Goal: Task Accomplishment & Management: Manage account settings

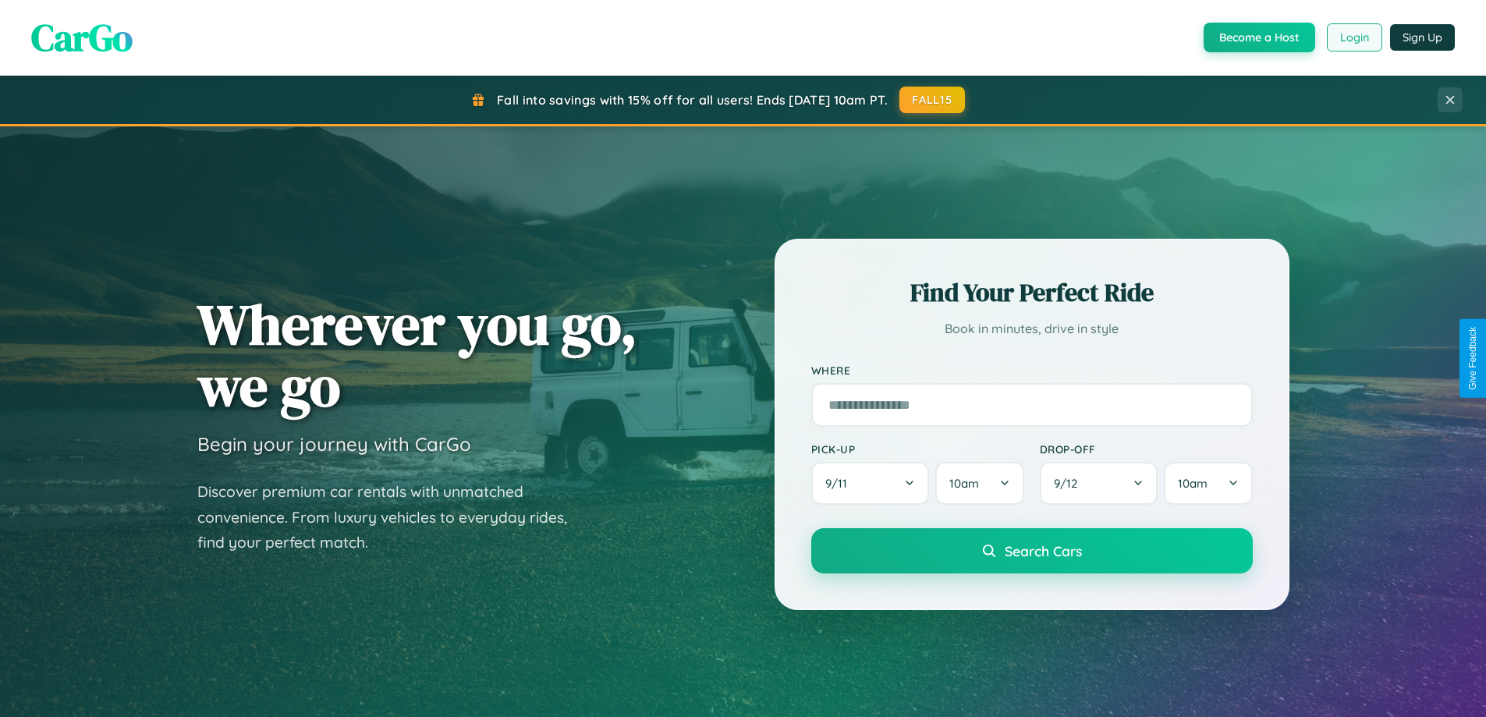
click at [1353, 37] on button "Login" at bounding box center [1354, 37] width 55 height 28
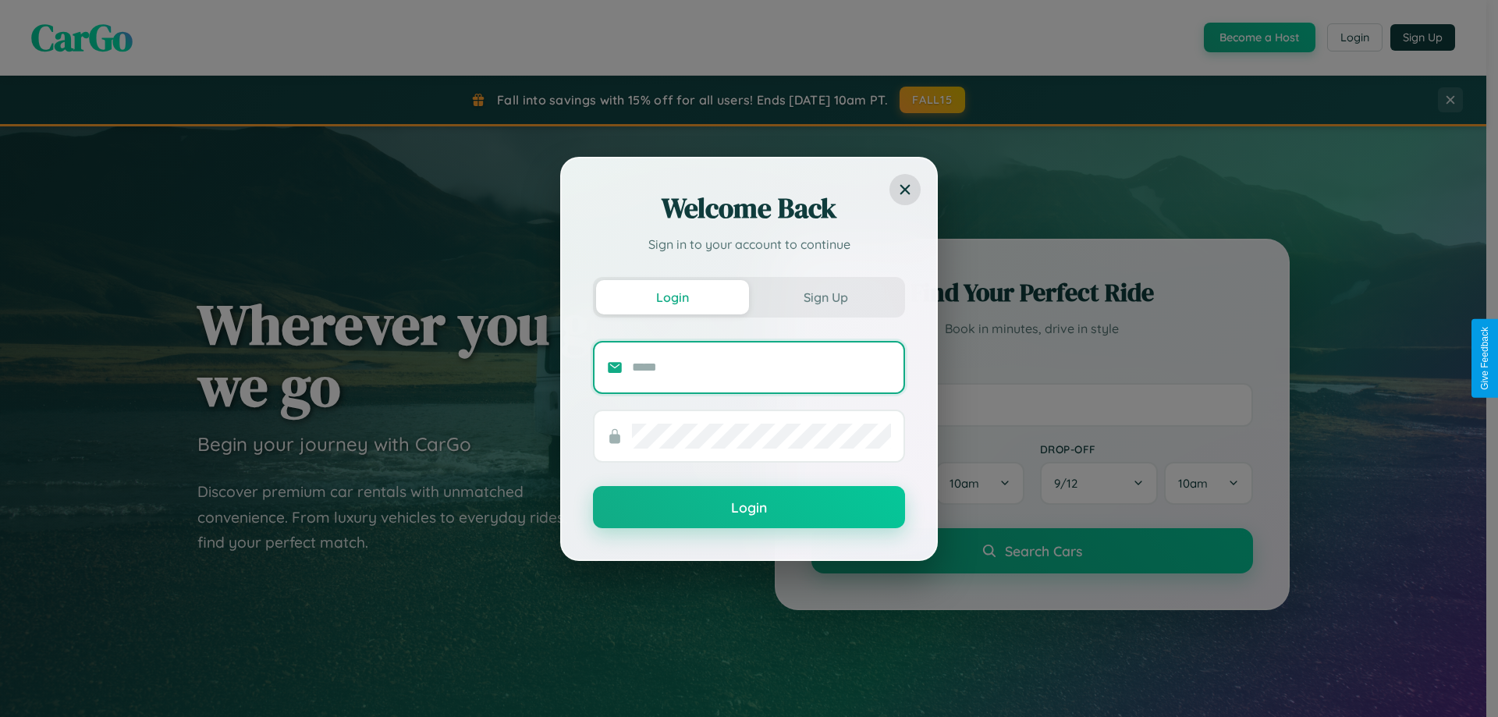
click at [761, 367] on input "text" at bounding box center [761, 367] width 259 height 25
type input "**********"
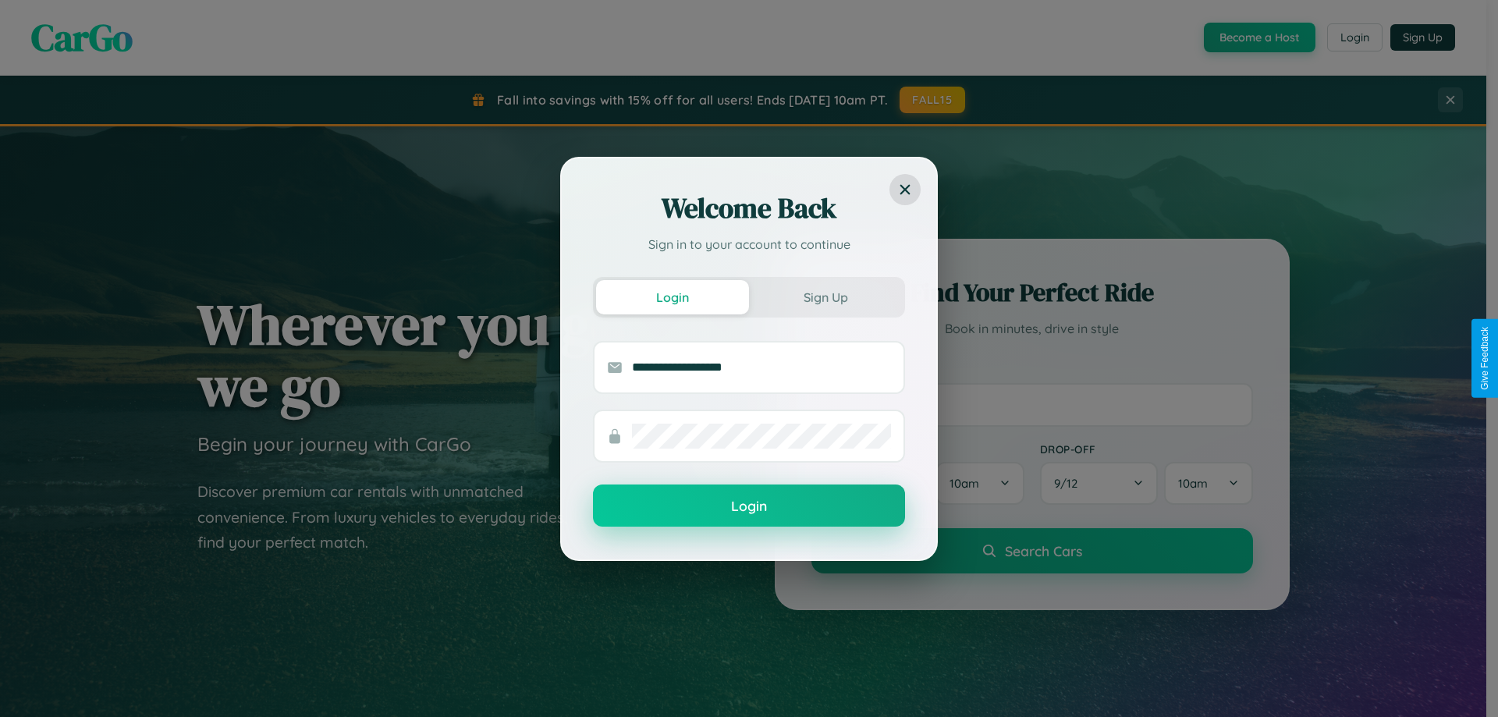
click at [749, 506] on button "Login" at bounding box center [749, 505] width 312 height 42
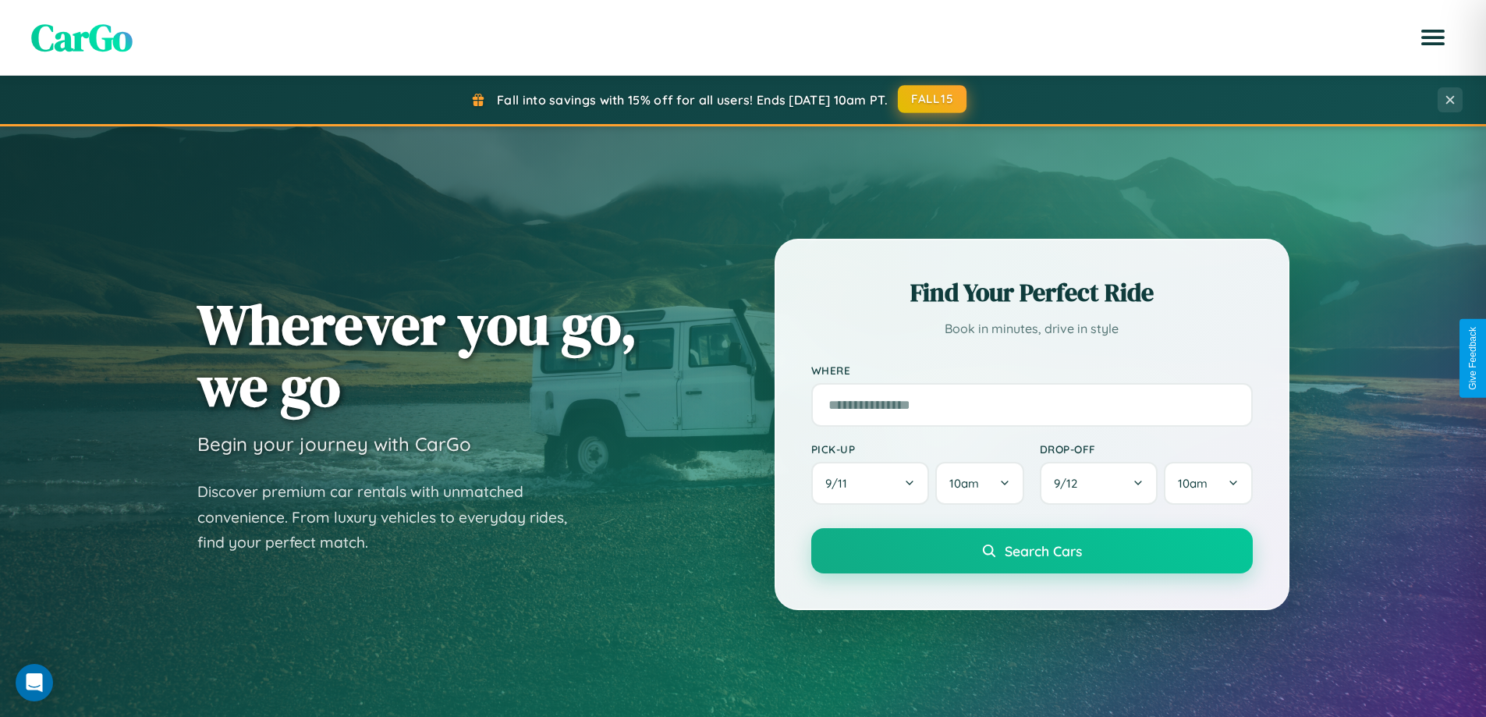
click at [933, 100] on button "FALL15" at bounding box center [932, 99] width 69 height 28
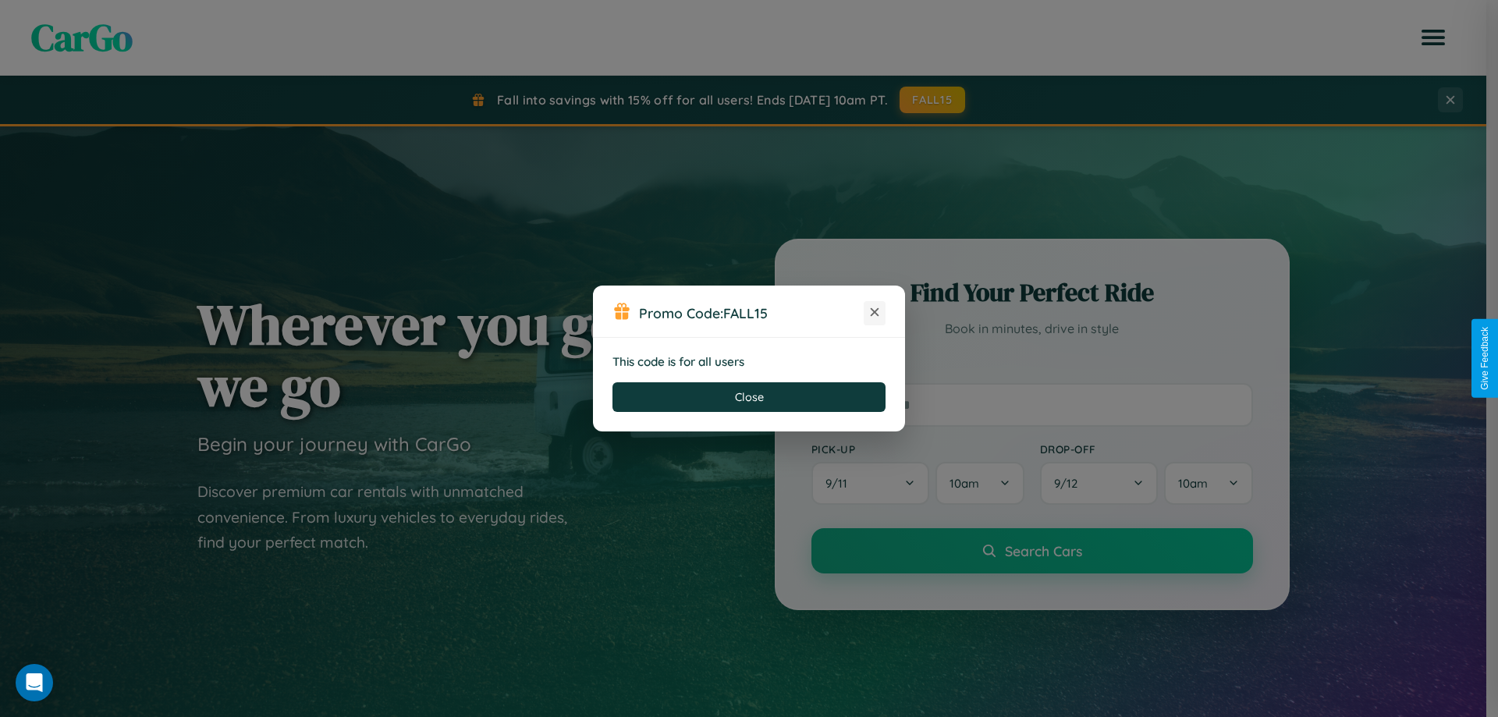
click at [874, 313] on icon at bounding box center [875, 312] width 16 height 16
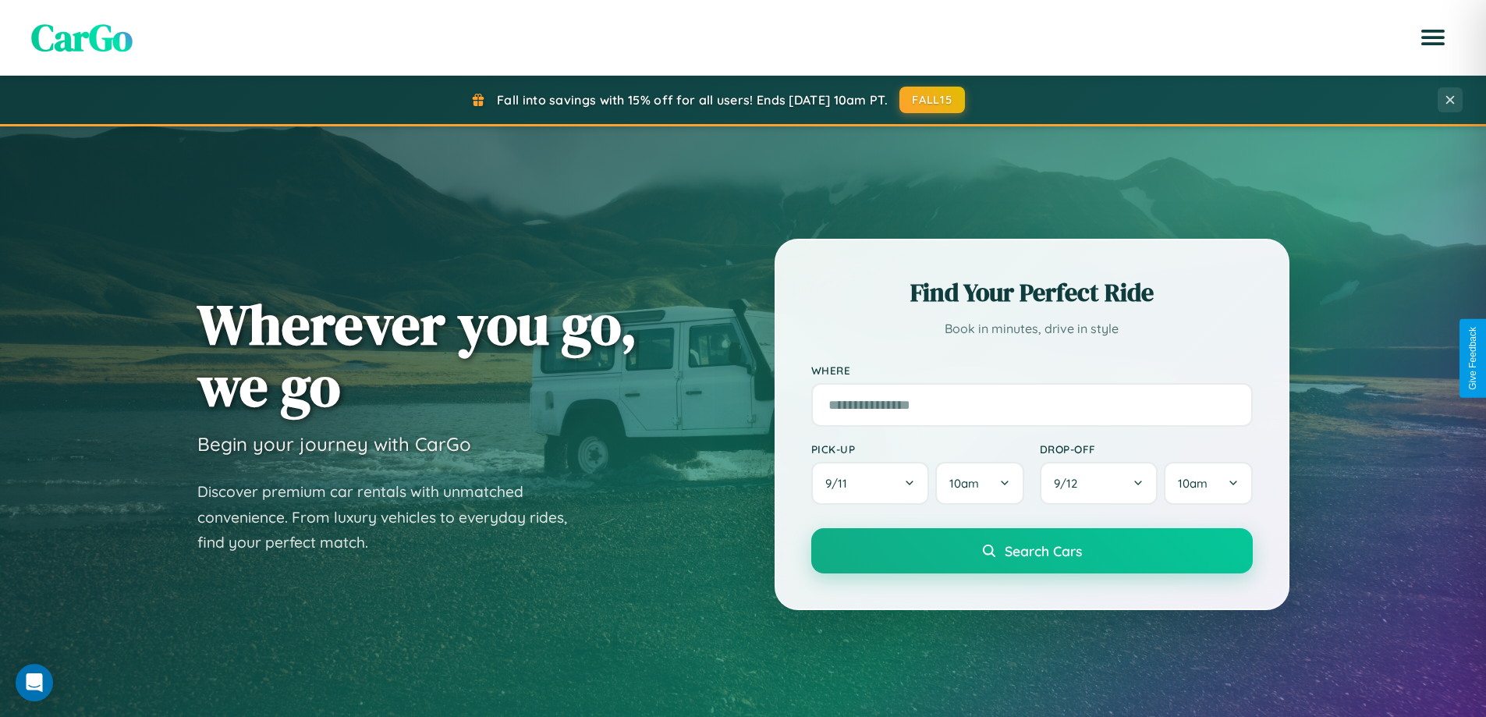
scroll to position [672, 0]
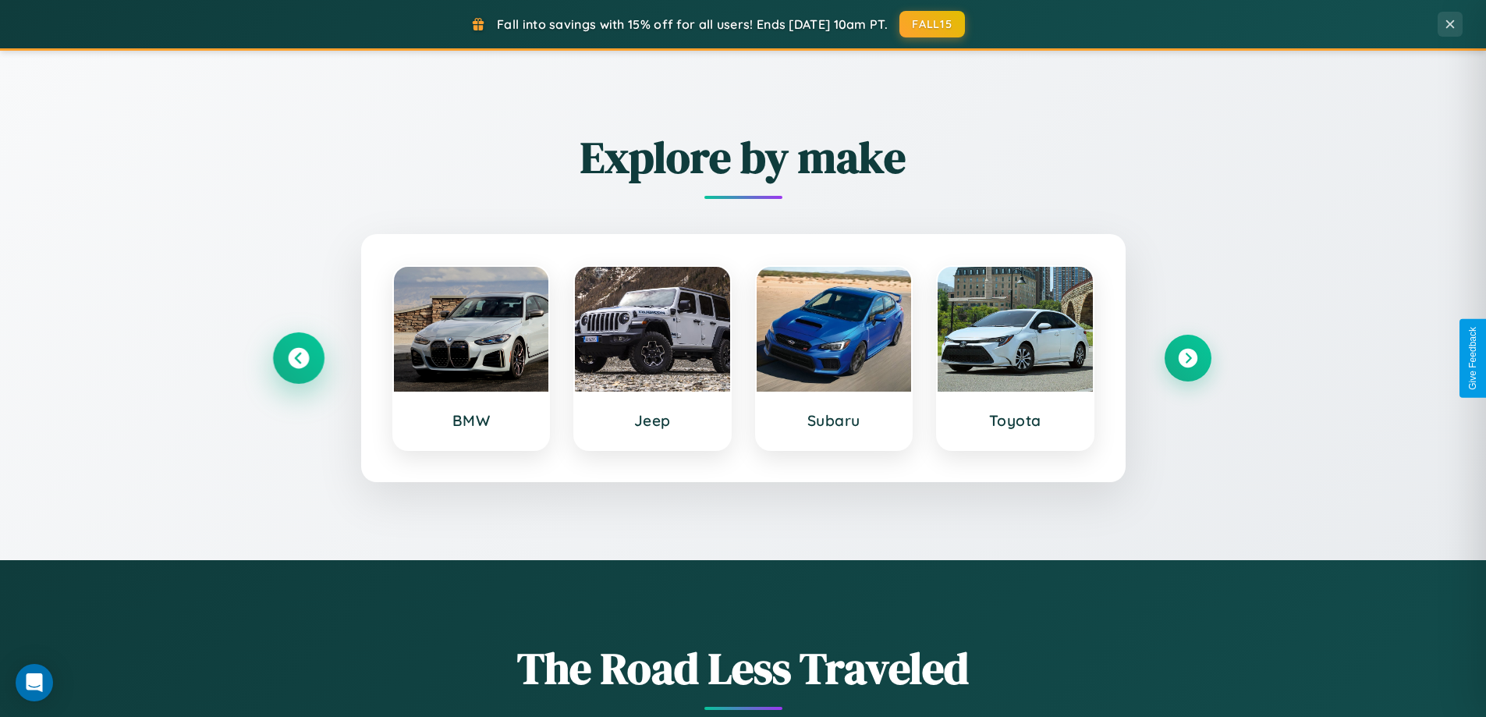
click at [298, 358] on icon at bounding box center [298, 358] width 21 height 21
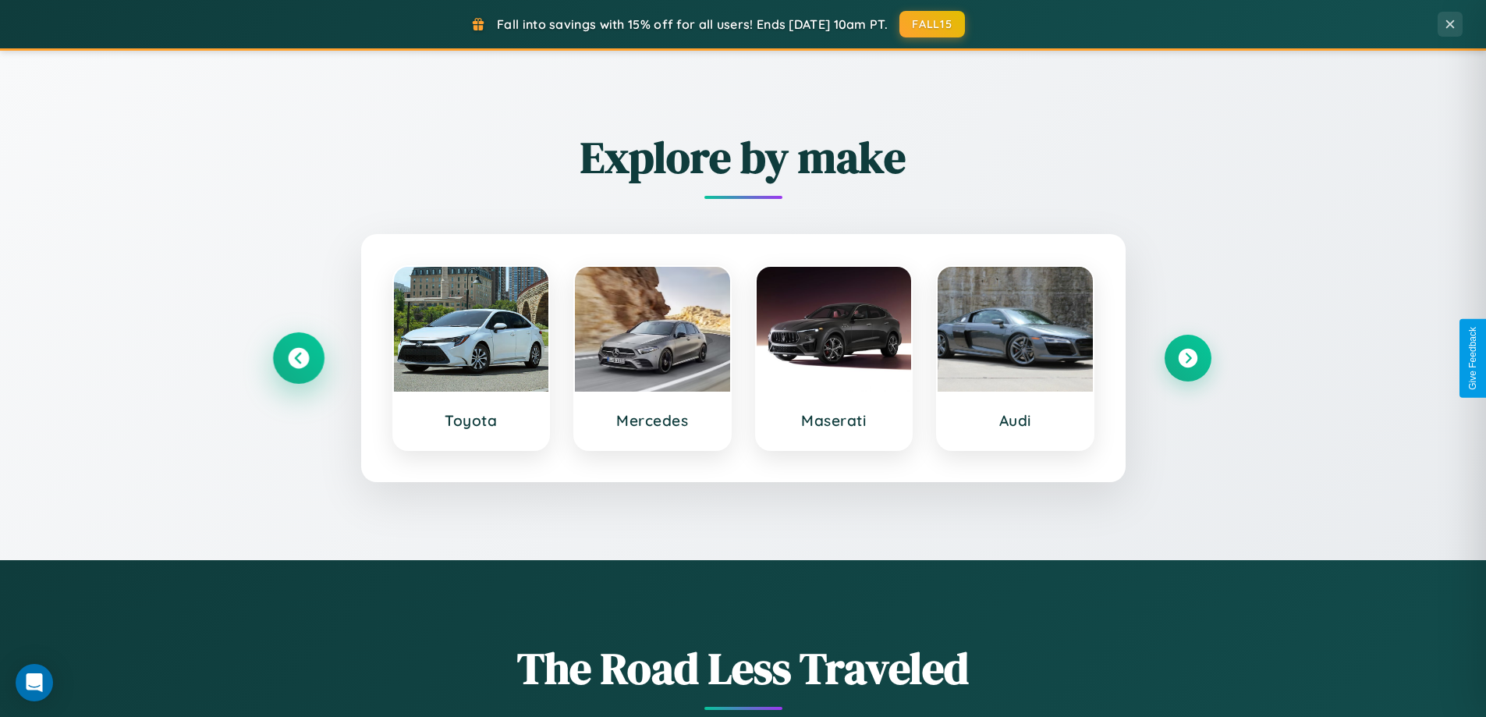
click at [298, 358] on icon at bounding box center [298, 358] width 21 height 21
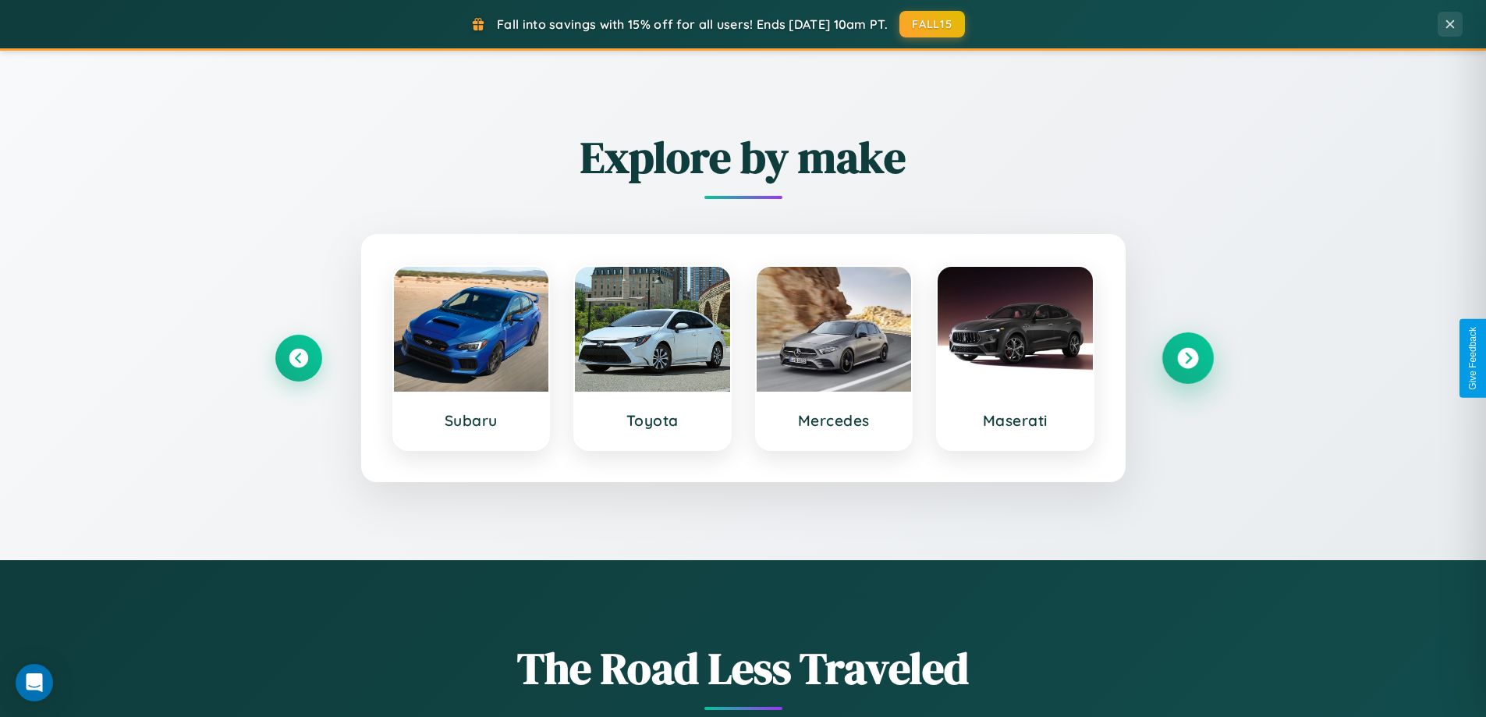
click at [1187, 358] on icon at bounding box center [1187, 358] width 21 height 21
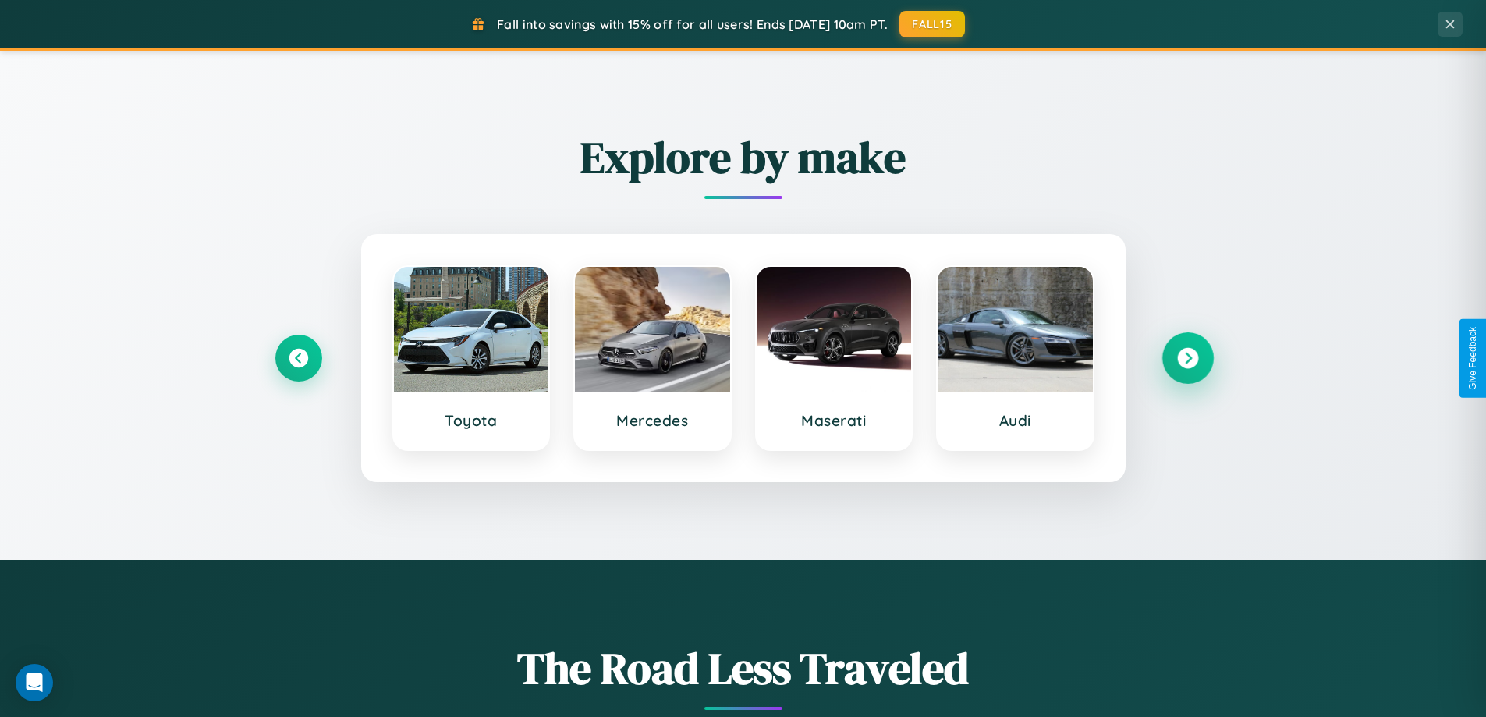
click at [1187, 358] on icon at bounding box center [1187, 358] width 21 height 21
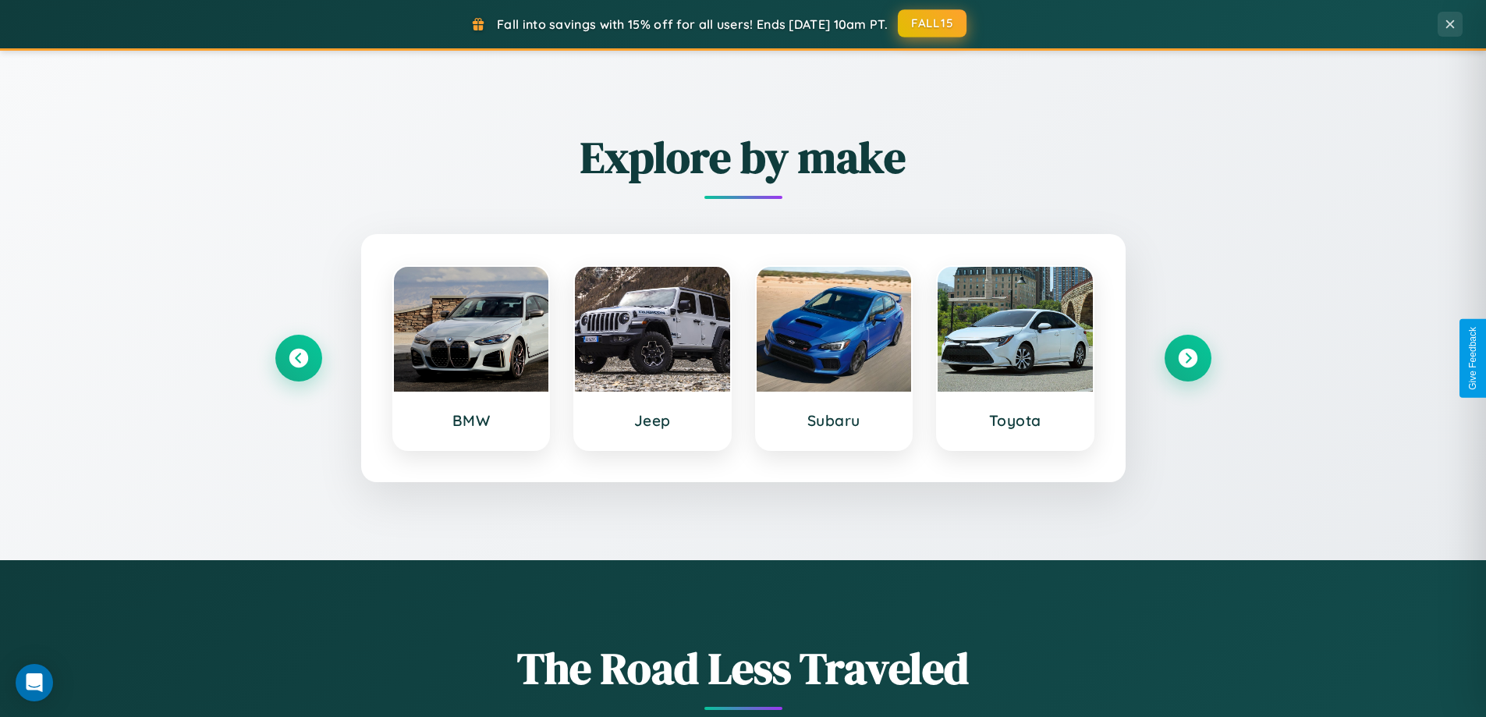
click at [933, 23] on button "FALL15" at bounding box center [932, 23] width 69 height 28
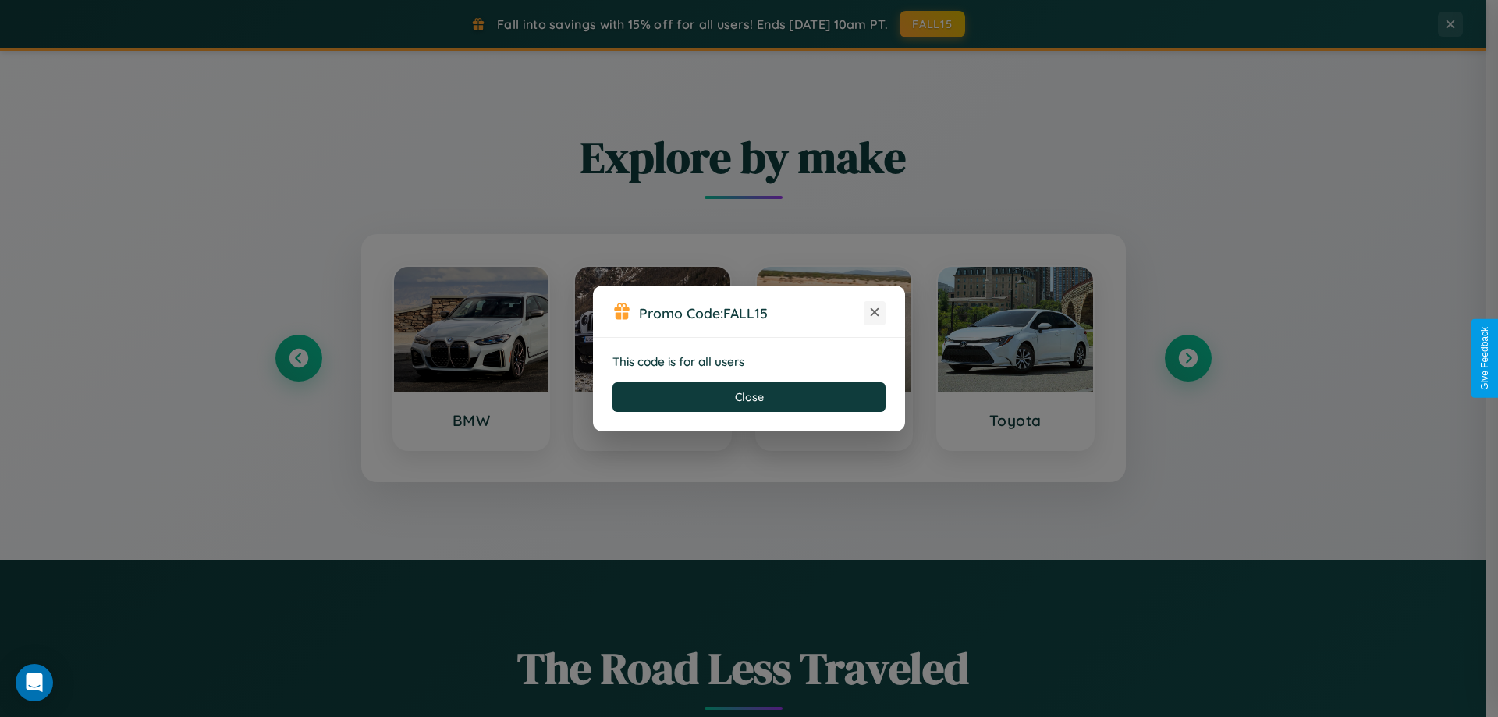
click at [874, 313] on icon at bounding box center [875, 312] width 16 height 16
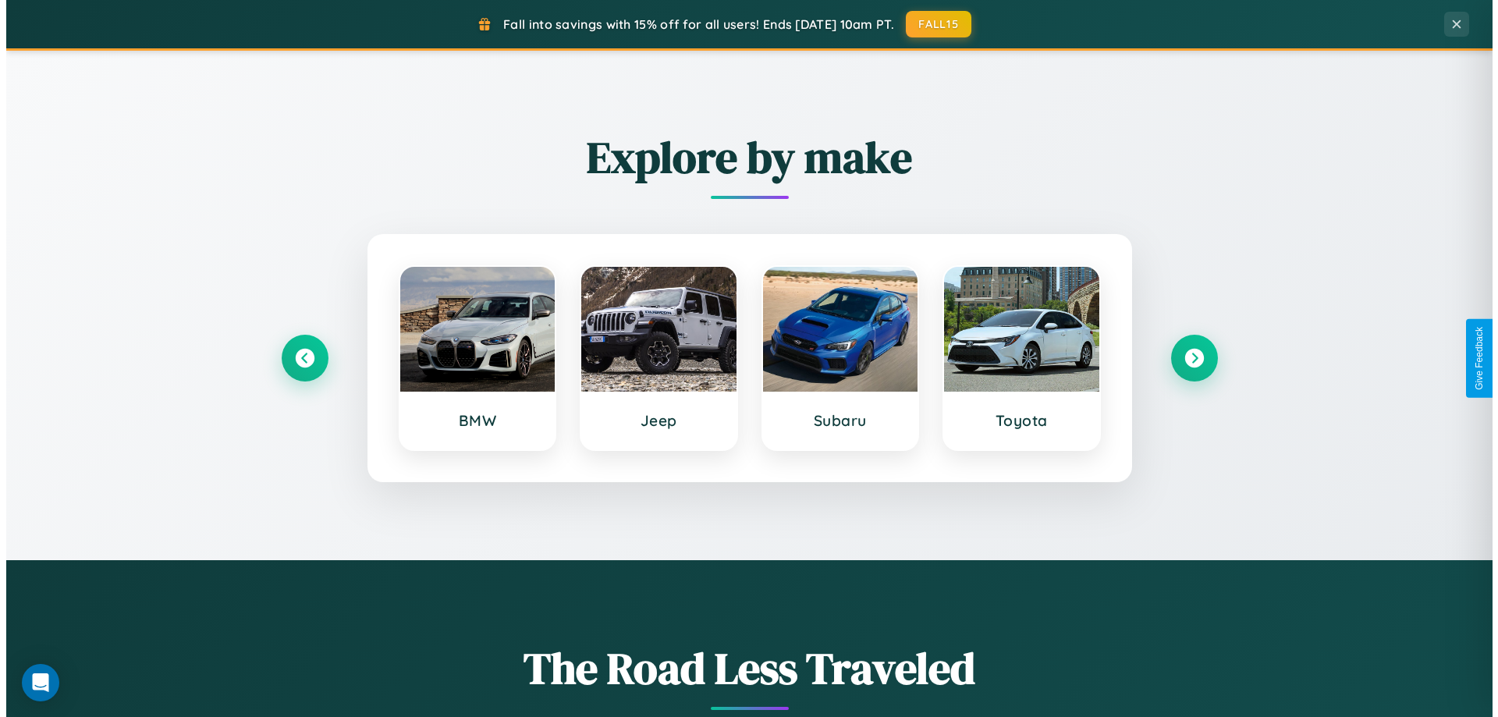
scroll to position [0, 0]
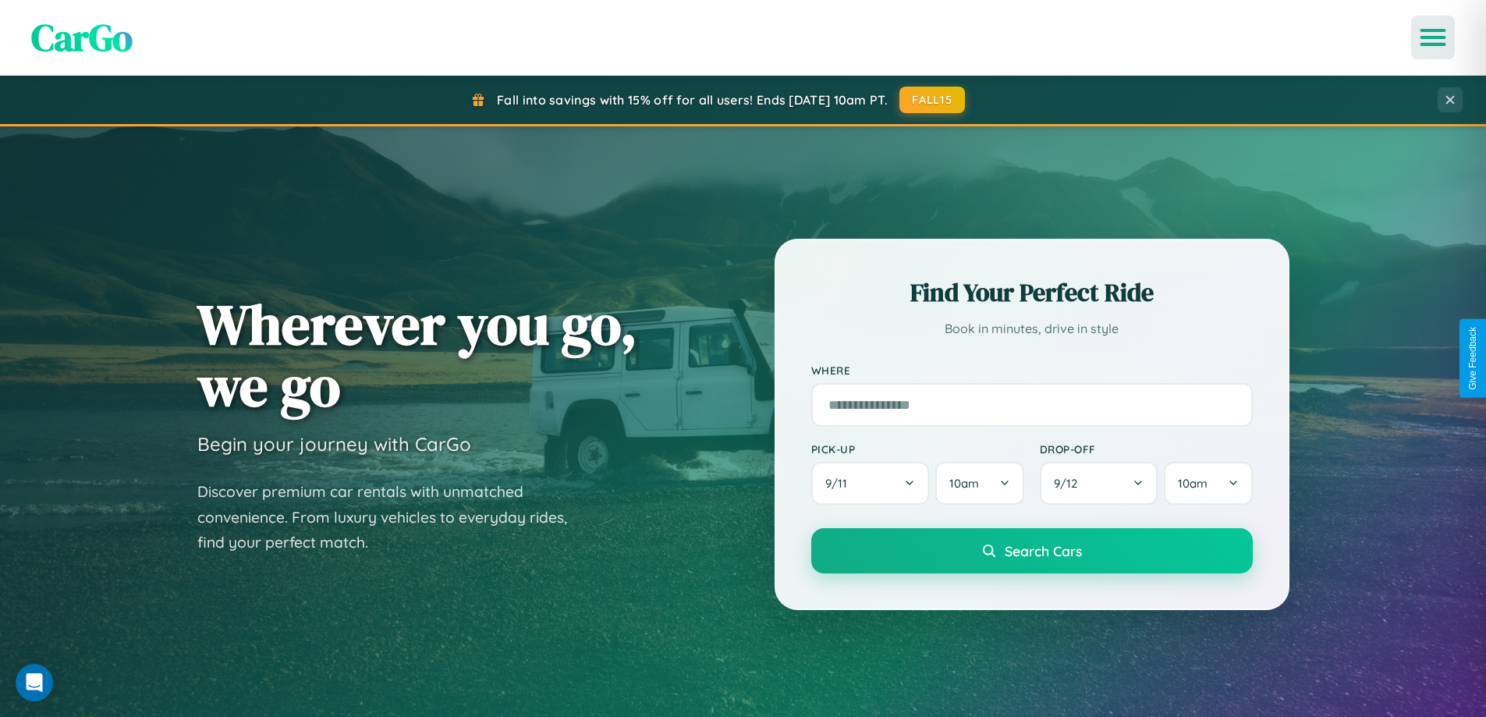
click at [1433, 37] on icon "Open menu" at bounding box center [1433, 37] width 23 height 14
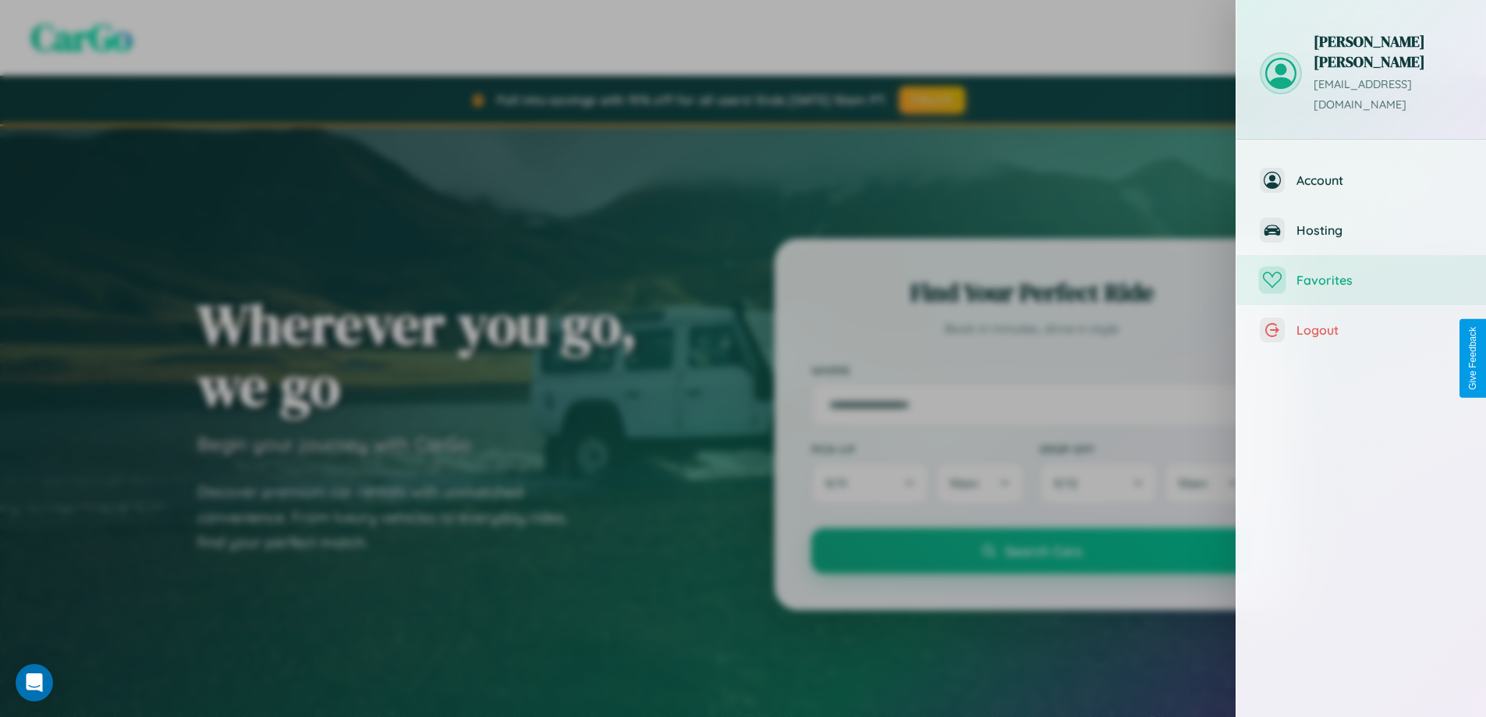
click at [1361, 272] on span "Favorites" at bounding box center [1379, 280] width 166 height 16
